Goal: Task Accomplishment & Management: Manage account settings

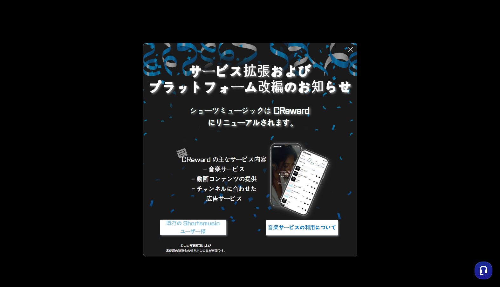
click at [351, 52] on icon at bounding box center [351, 49] width 8 height 8
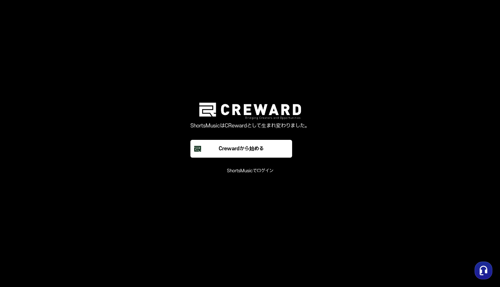
click at [263, 171] on font "ShortsMusicでログイン" at bounding box center [250, 170] width 46 height 5
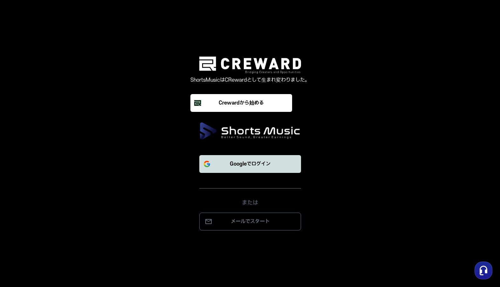
click at [245, 166] on font "Googleでログイン" at bounding box center [250, 164] width 41 height 6
